Goal: Task Accomplishment & Management: Complete application form

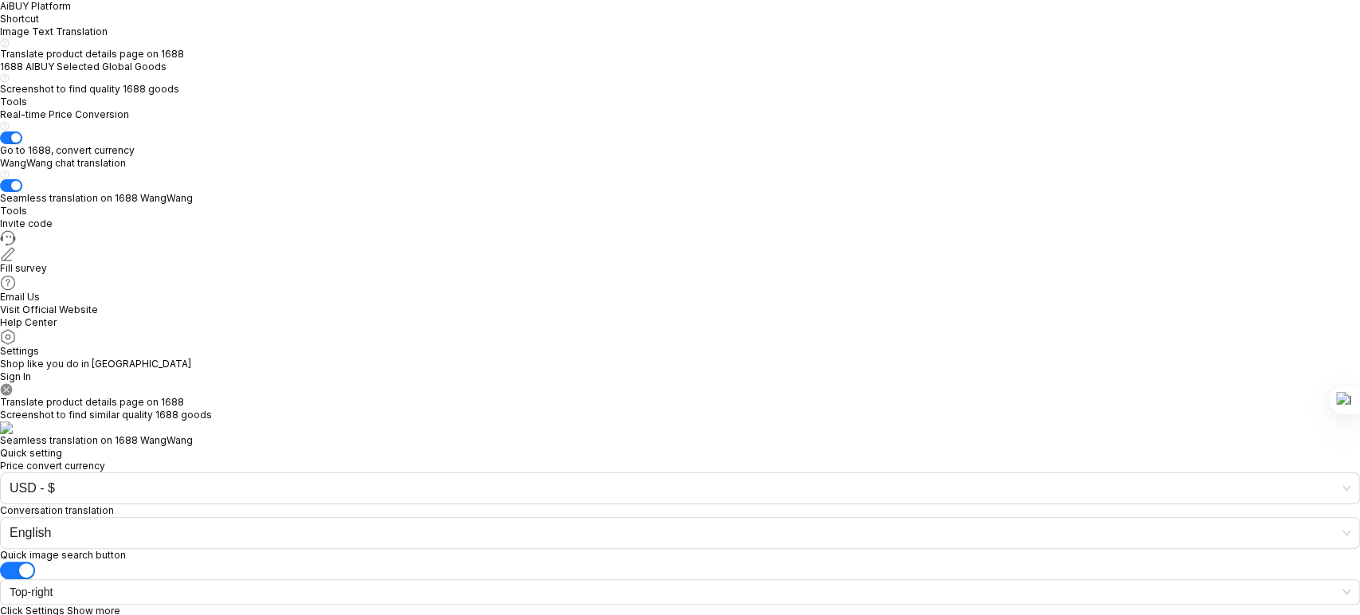
type input "[PERSON_NAME]"
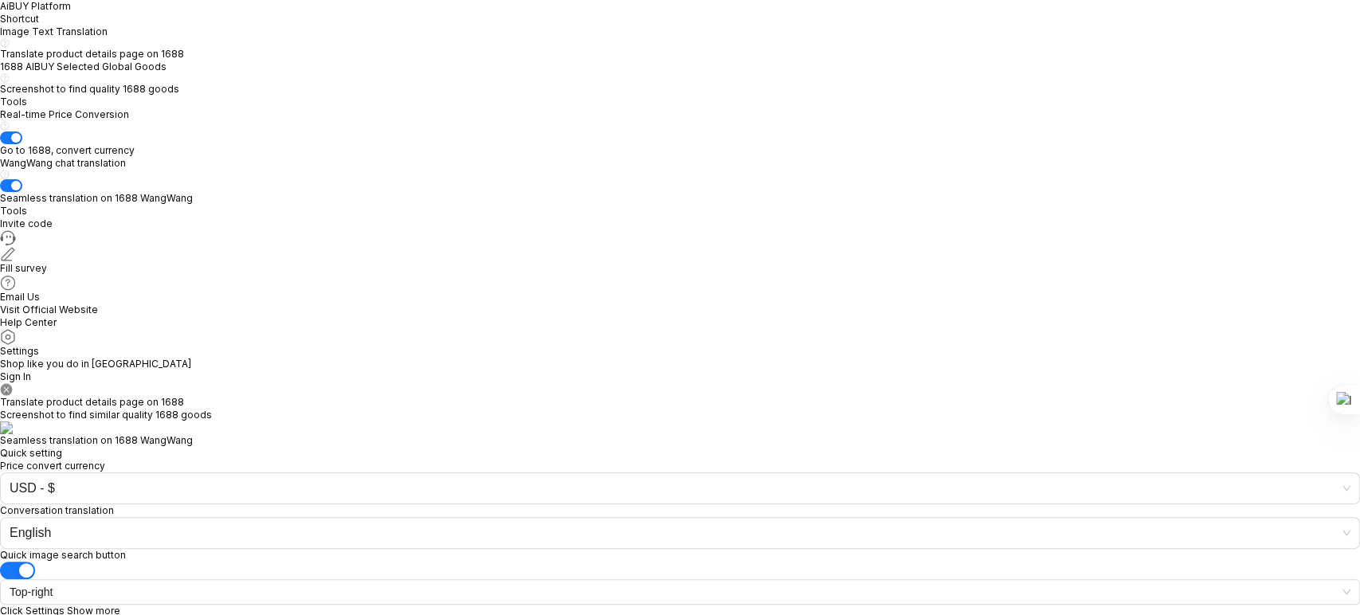
type button "Design"
type button "Engineering"
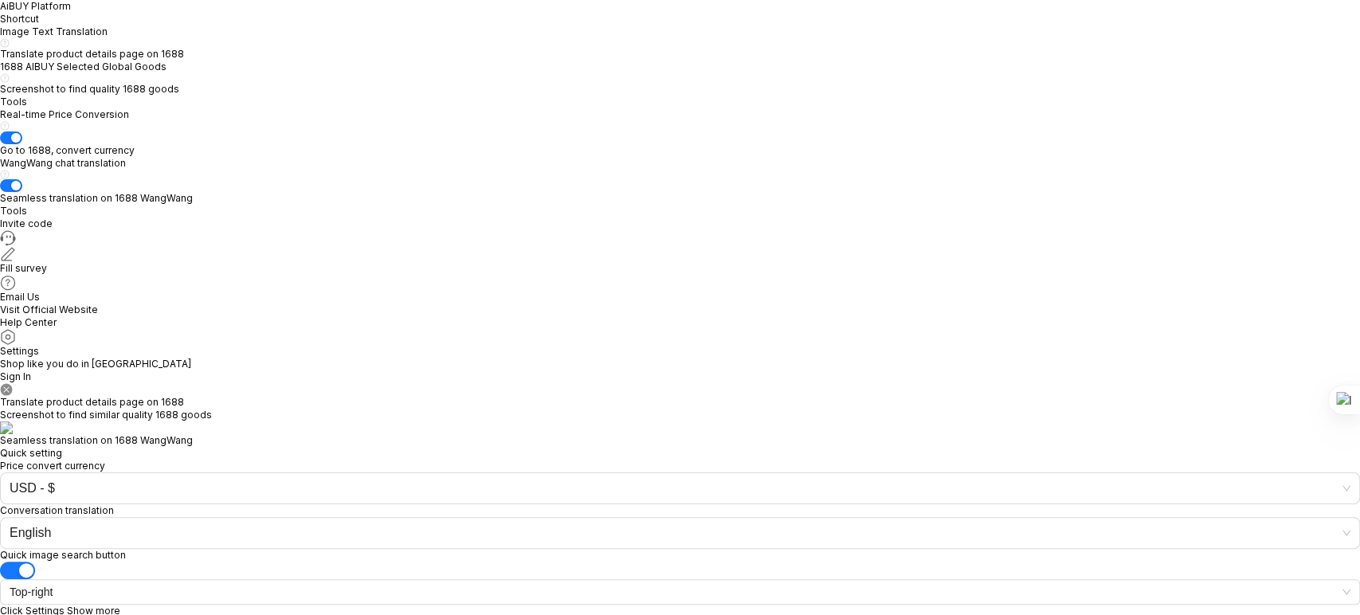
type input "Entrepreneur"
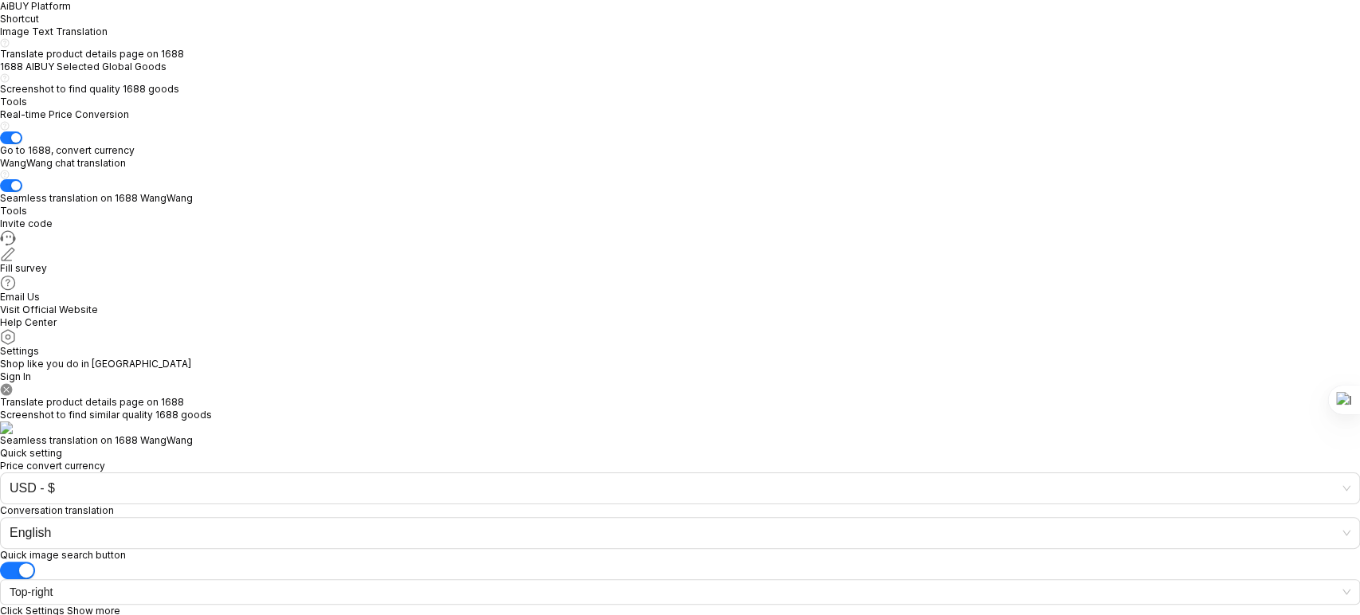
type input "Nuevo Chakra Pvt Ltd"
type input "Elvis Lives"
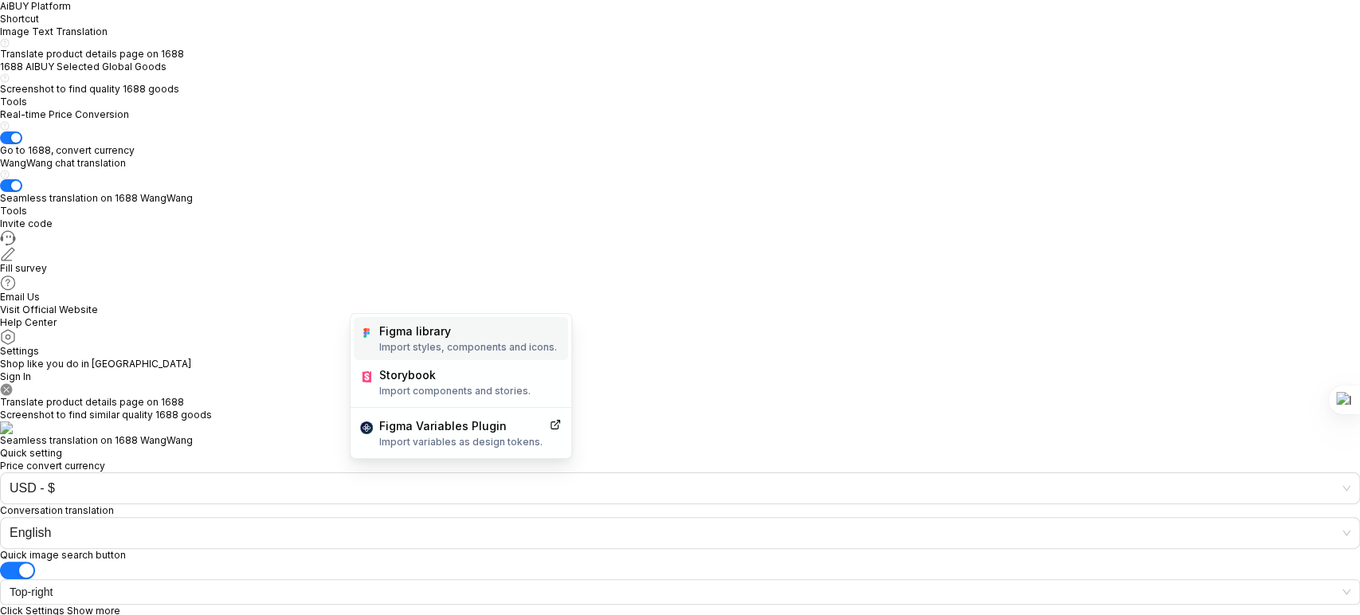
click at [460, 345] on p "Import styles, components and icons." at bounding box center [468, 347] width 178 height 13
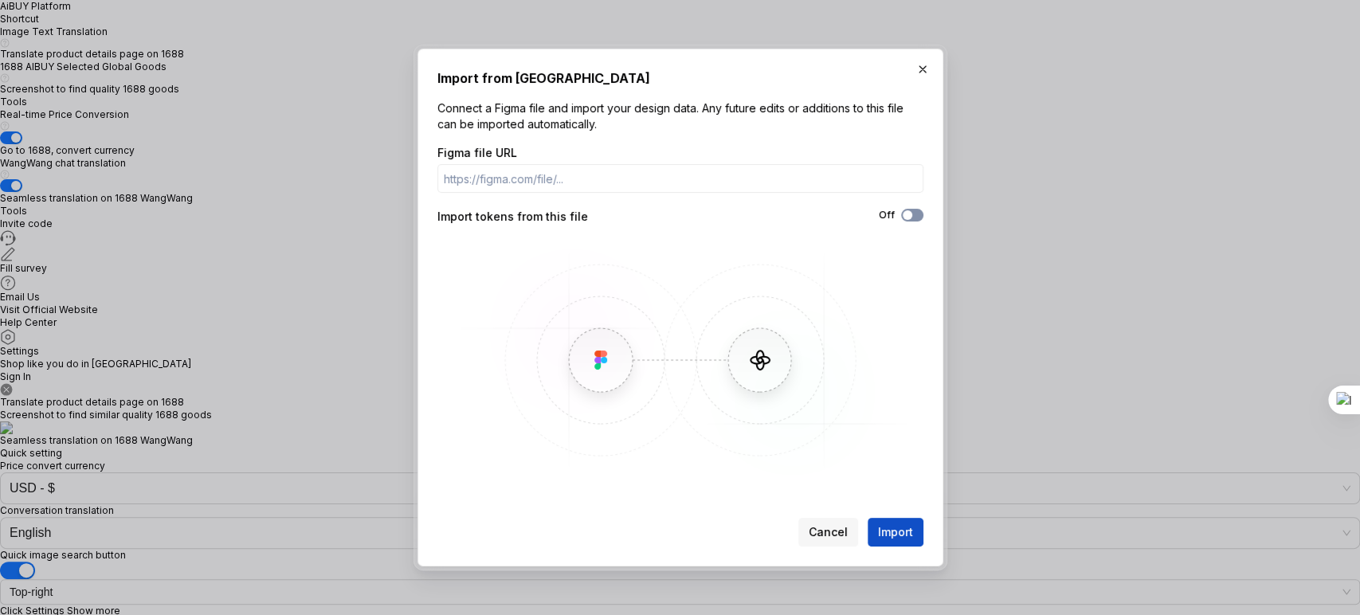
click at [908, 214] on span "button" at bounding box center [908, 215] width 10 height 10
click at [895, 533] on span "Import" at bounding box center [895, 532] width 35 height 16
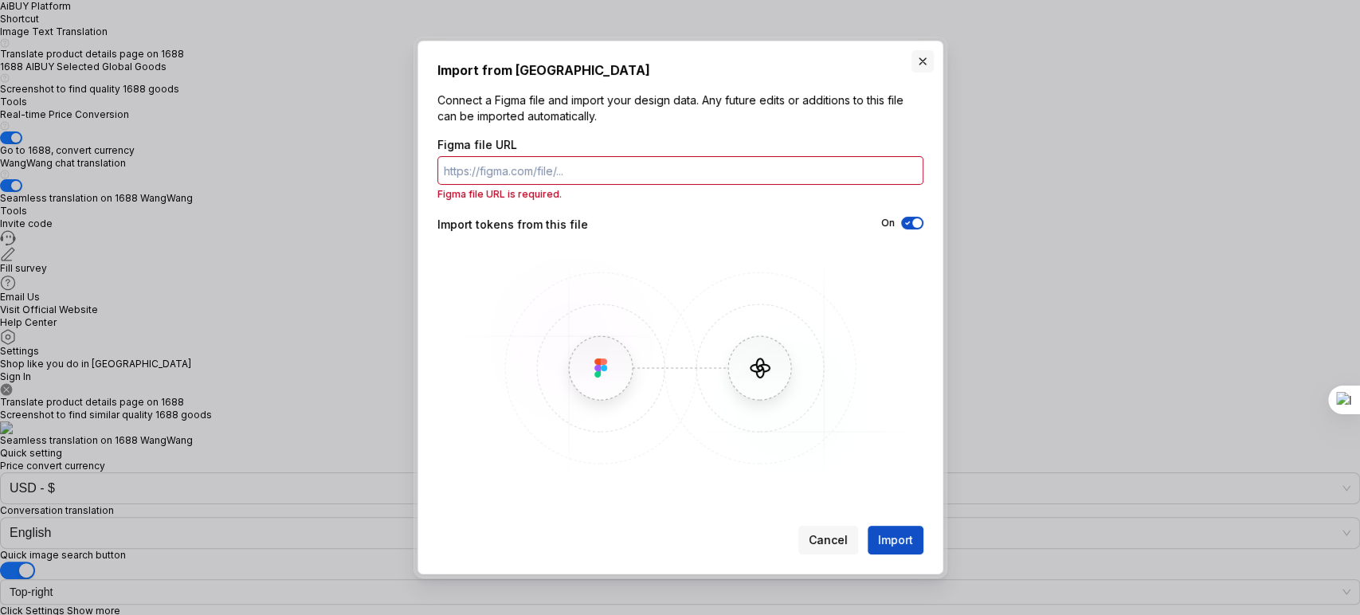
click at [919, 64] on button "button" at bounding box center [922, 61] width 22 height 22
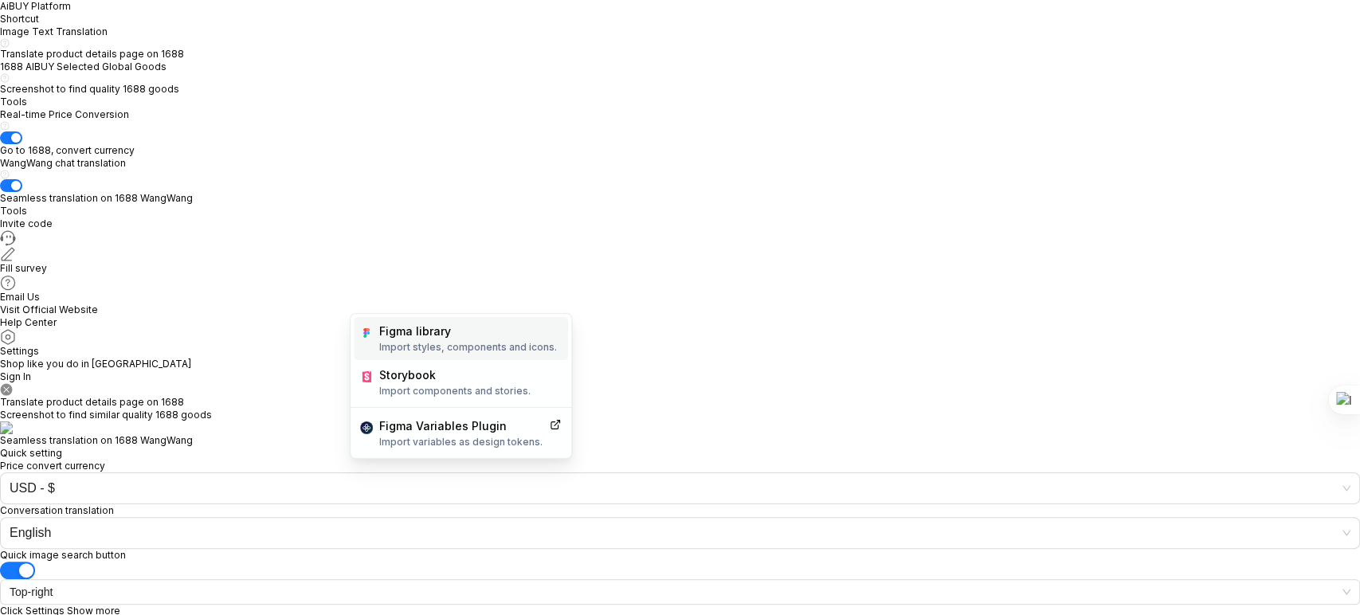
click at [433, 341] on p "Import styles, components and icons." at bounding box center [468, 347] width 178 height 13
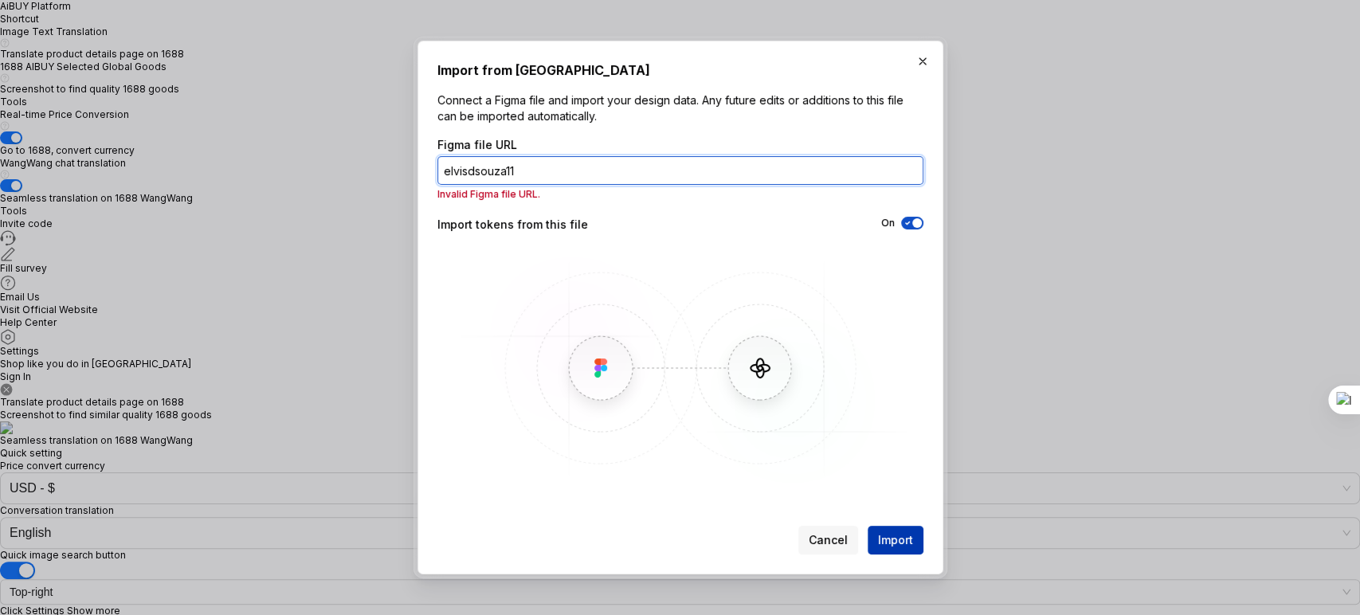
type input "elvisdsouza11"
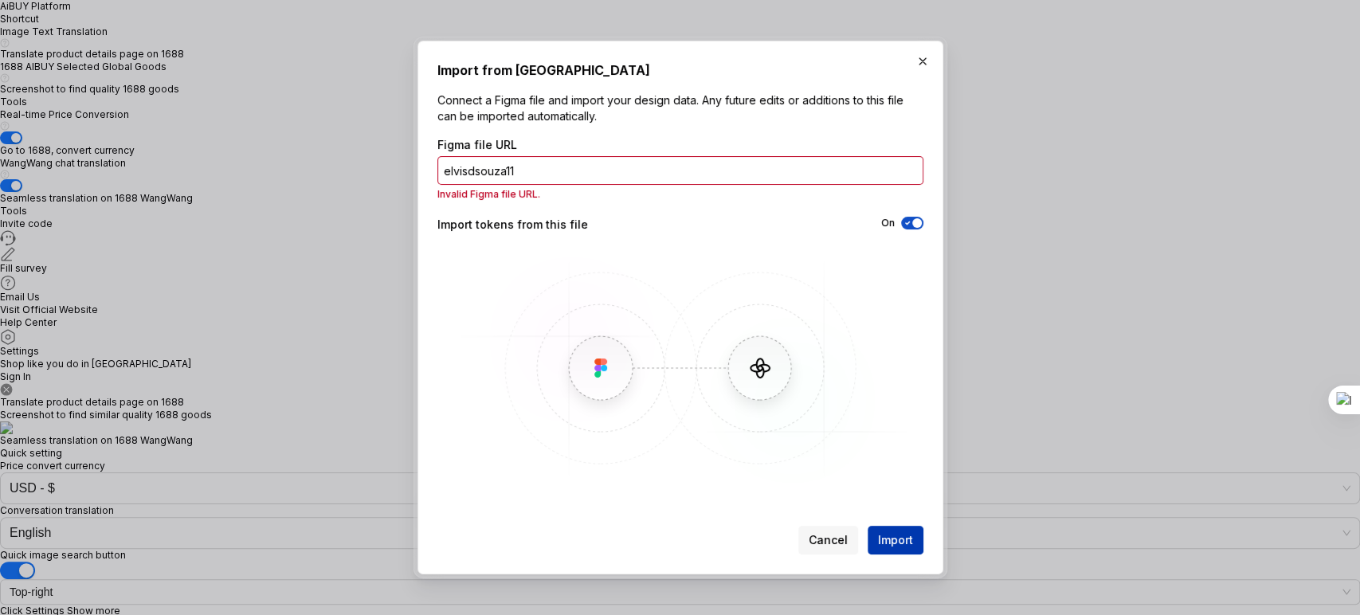
click at [891, 546] on span "Import" at bounding box center [895, 540] width 35 height 16
click at [839, 542] on span "Cancel" at bounding box center [828, 540] width 39 height 16
